Goal: Transaction & Acquisition: Subscribe to service/newsletter

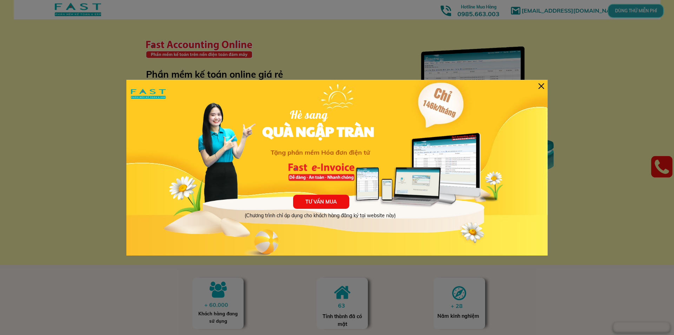
click at [539, 86] on div at bounding box center [542, 86] width 6 height 6
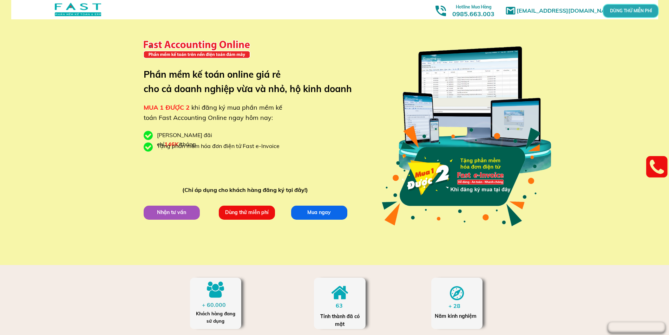
click at [322, 217] on p "Mua ngay" at bounding box center [318, 212] width 59 height 15
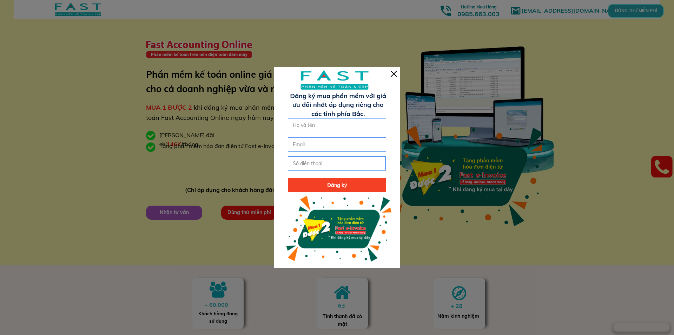
click at [392, 77] on div at bounding box center [337, 167] width 126 height 200
click at [393, 74] on div at bounding box center [394, 74] width 6 height 6
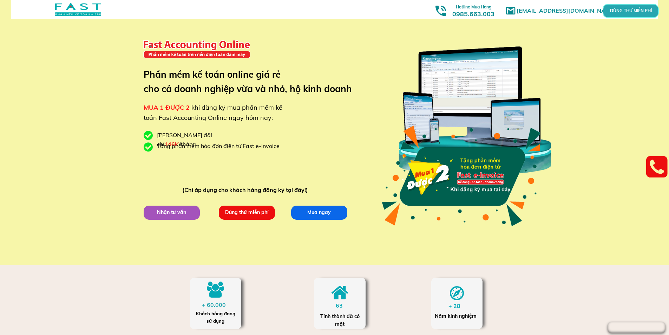
click at [337, 212] on p "Mua ngay" at bounding box center [318, 212] width 57 height 14
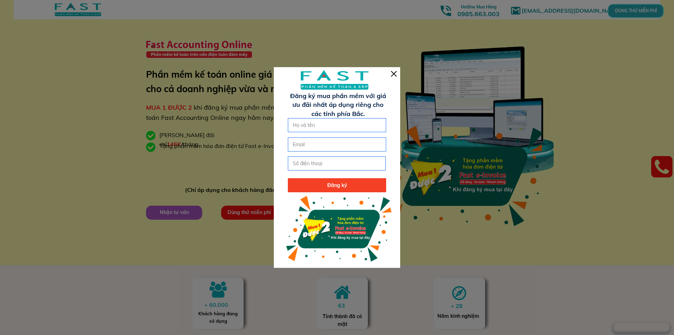
click at [394, 73] on div at bounding box center [394, 74] width 6 height 6
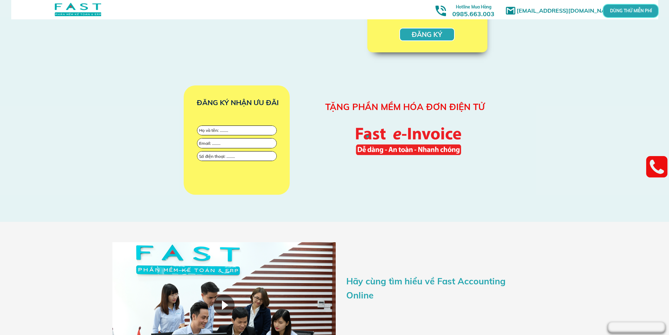
scroll to position [878, 0]
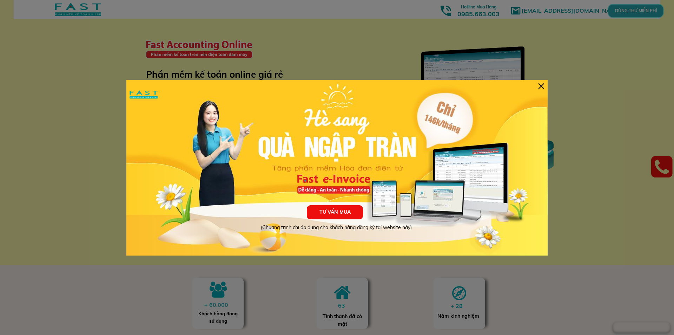
click at [539, 86] on div at bounding box center [542, 86] width 6 height 6
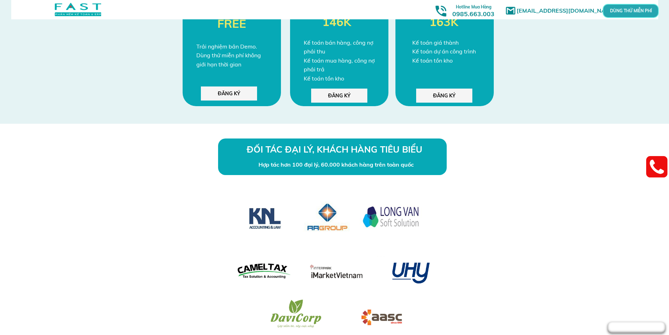
scroll to position [1826, 0]
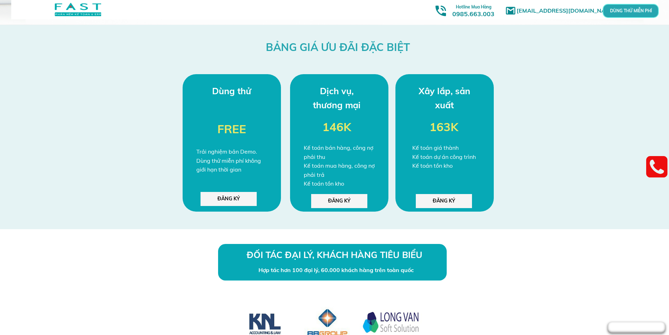
click at [436, 203] on p "ĐĂNG KÝ" at bounding box center [444, 201] width 56 height 14
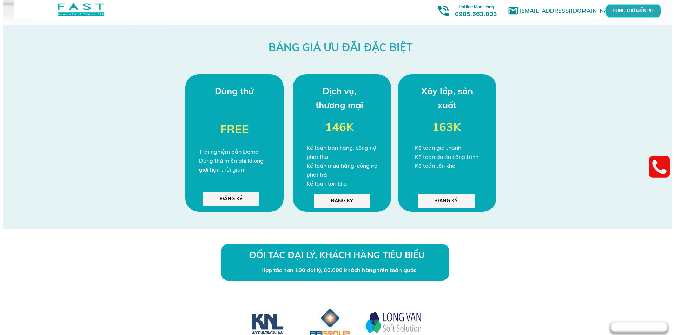
scroll to position [0, 0]
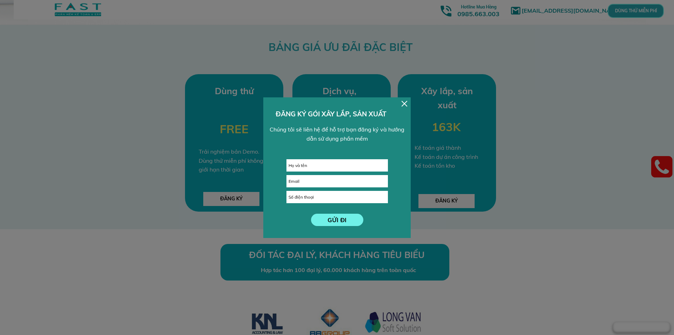
click at [401, 100] on div "GỬI ĐI ĐĂNG KÝ GÓI XÂY LẮP, SẢN XUẤT Chúng tôi sẽ liên hệ để hỗ trợ bạn đăng ký…" at bounding box center [336, 167] width 147 height 140
click at [406, 104] on div at bounding box center [405, 104] width 6 height 6
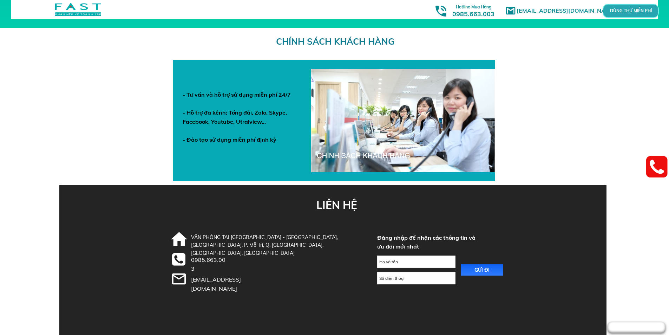
scroll to position [2345, 0]
